Goal: Find contact information: Find contact information

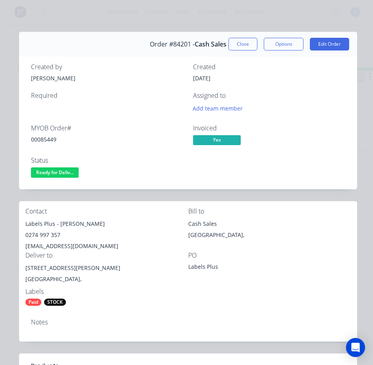
click at [71, 193] on div "Order #84201 - Cash Sales Close Options Edit Order Created by [PERSON_NAME] Cre…" at bounding box center [188, 301] width 338 height 539
click at [46, 136] on div "00085449" at bounding box center [107, 139] width 153 height 8
copy div "00085449"
drag, startPoint x: 54, startPoint y: 224, endPoint x: 23, endPoint y: 219, distance: 30.9
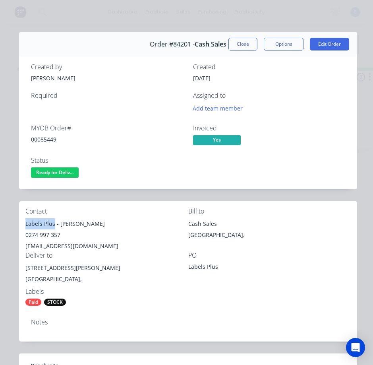
click at [23, 219] on div "Contact Labels Plus - Lincoln [PERSON_NAME] 0274 997 357 [EMAIL_ADDRESS][DOMAIN…" at bounding box center [188, 256] width 338 height 111
copy div "Labels Plus"
drag, startPoint x: 59, startPoint y: 223, endPoint x: 106, endPoint y: 228, distance: 47.6
click at [106, 228] on div "Labels Plus - [PERSON_NAME]" at bounding box center [106, 223] width 163 height 11
copy div "[PERSON_NAME]"
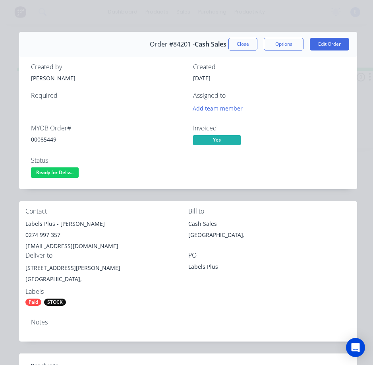
click at [50, 233] on div "0274 997 357" at bounding box center [106, 234] width 163 height 11
copy div "0274 997 357"
click at [66, 244] on div "[EMAIL_ADDRESS][DOMAIN_NAME]" at bounding box center [106, 246] width 163 height 11
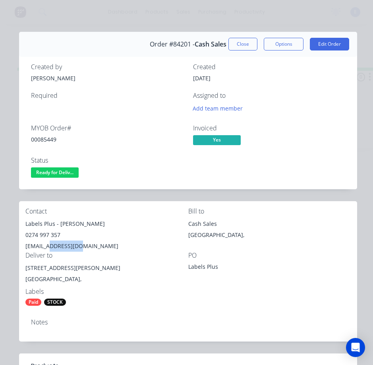
click at [66, 244] on div "[EMAIL_ADDRESS][DOMAIN_NAME]" at bounding box center [106, 246] width 163 height 11
copy div "[EMAIL_ADDRESS][DOMAIN_NAME]"
drag, startPoint x: 70, startPoint y: 266, endPoint x: 38, endPoint y: 270, distance: 31.7
click at [20, 266] on div "Contact Labels Plus - Lincoln [PERSON_NAME] 0274 997 357 [EMAIL_ADDRESS][DOMAIN…" at bounding box center [188, 256] width 338 height 111
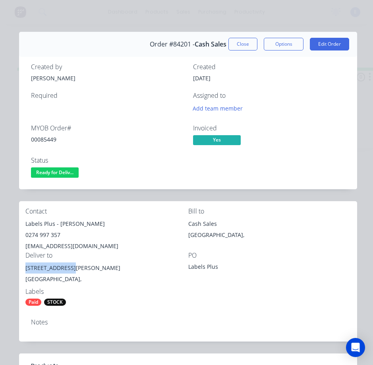
copy div "[STREET_ADDRESS][PERSON_NAME]"
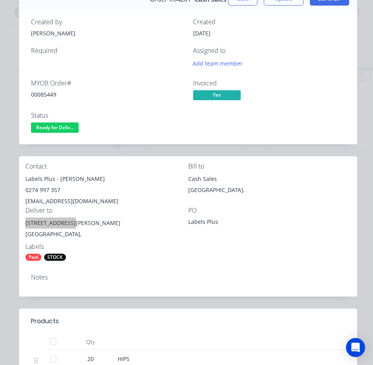
scroll to position [40, 0]
